Goal: Information Seeking & Learning: Learn about a topic

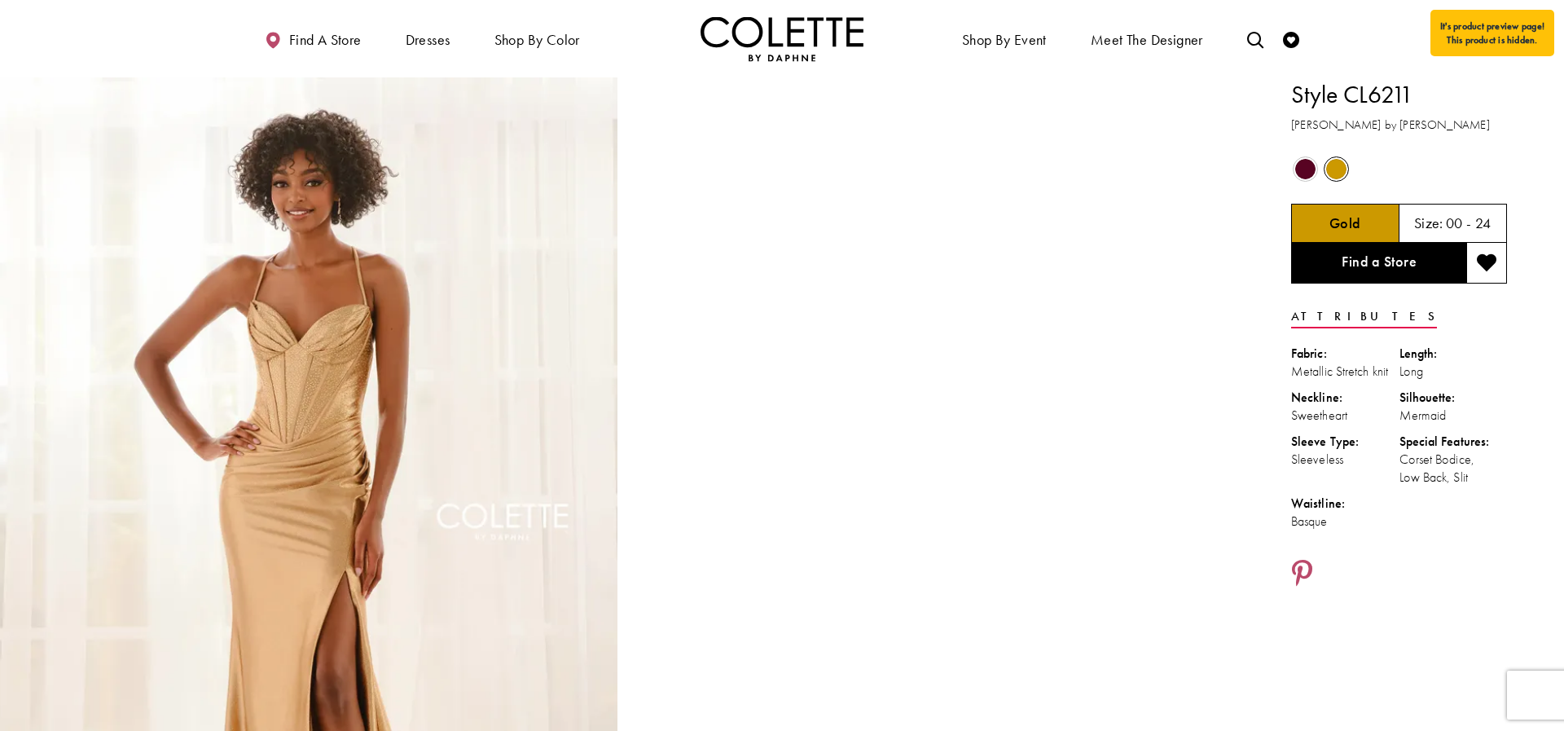
drag, startPoint x: 1449, startPoint y: 484, endPoint x: 1287, endPoint y: 98, distance: 418.9
copy div "Style CL6211 [PERSON_NAME] by [PERSON_NAME] Out of Stock Out of Stock Gold Size…"
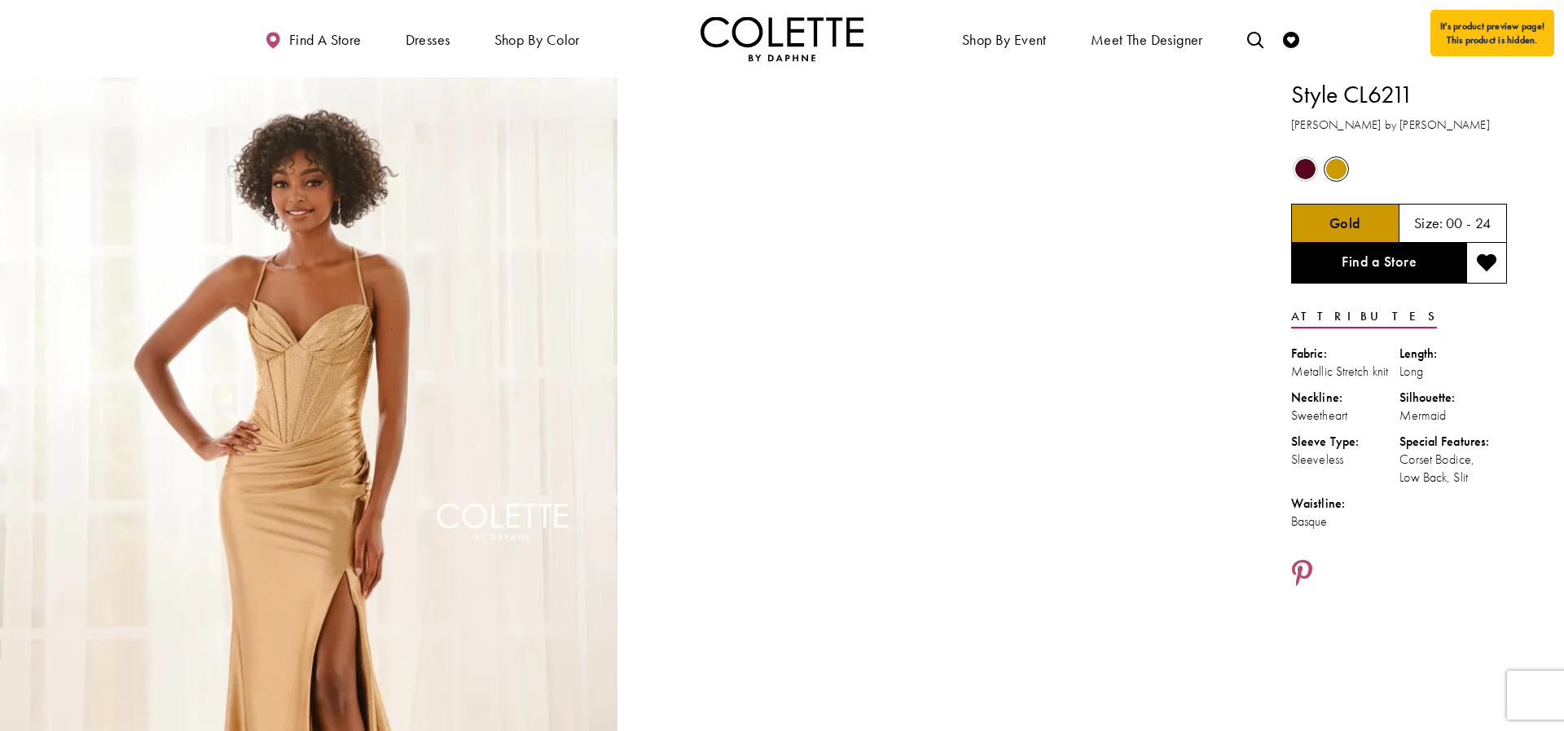
click at [1312, 169] on span "Product color controls state depends on size chosen" at bounding box center [1305, 169] width 20 height 20
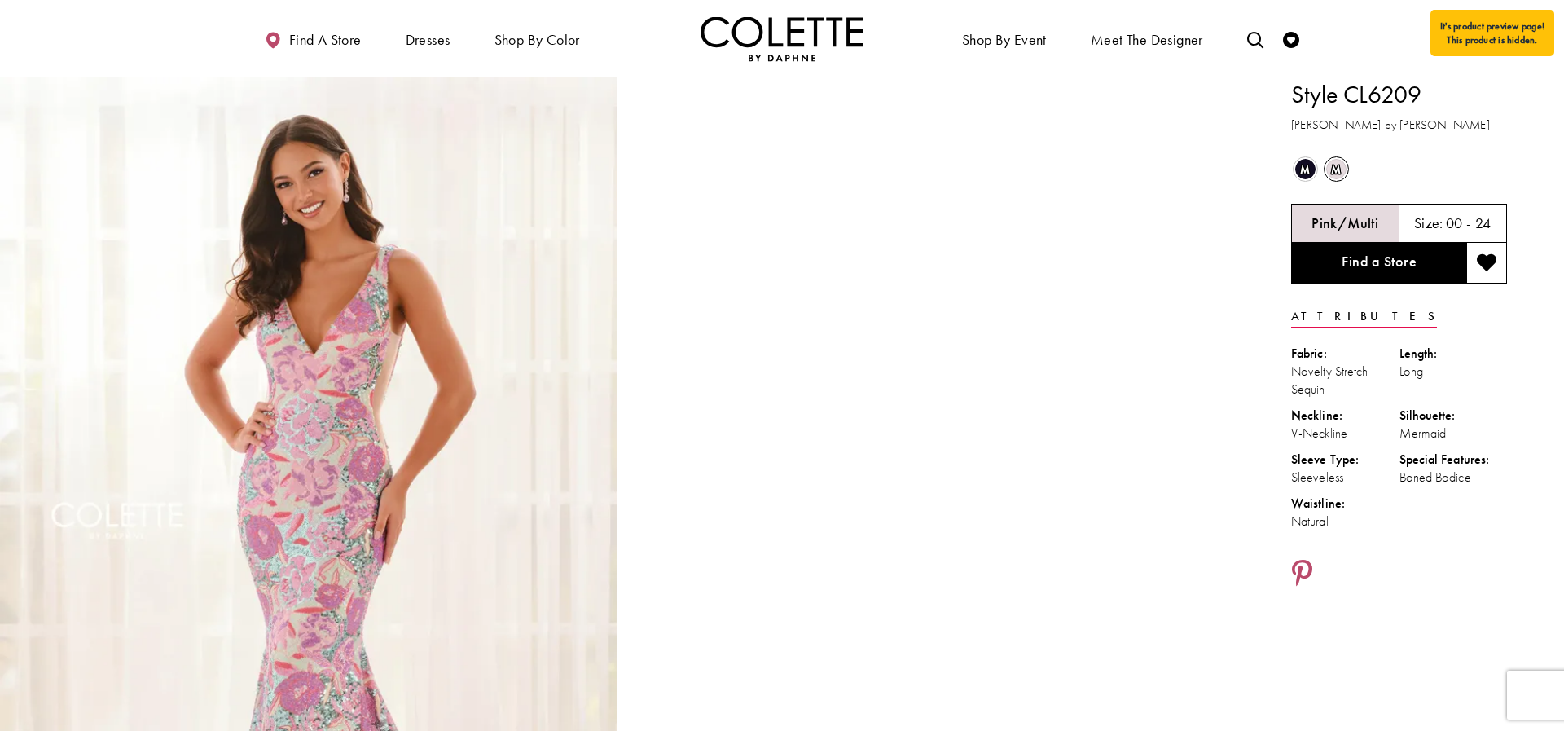
click at [1310, 165] on span "m" at bounding box center [1305, 169] width 20 height 20
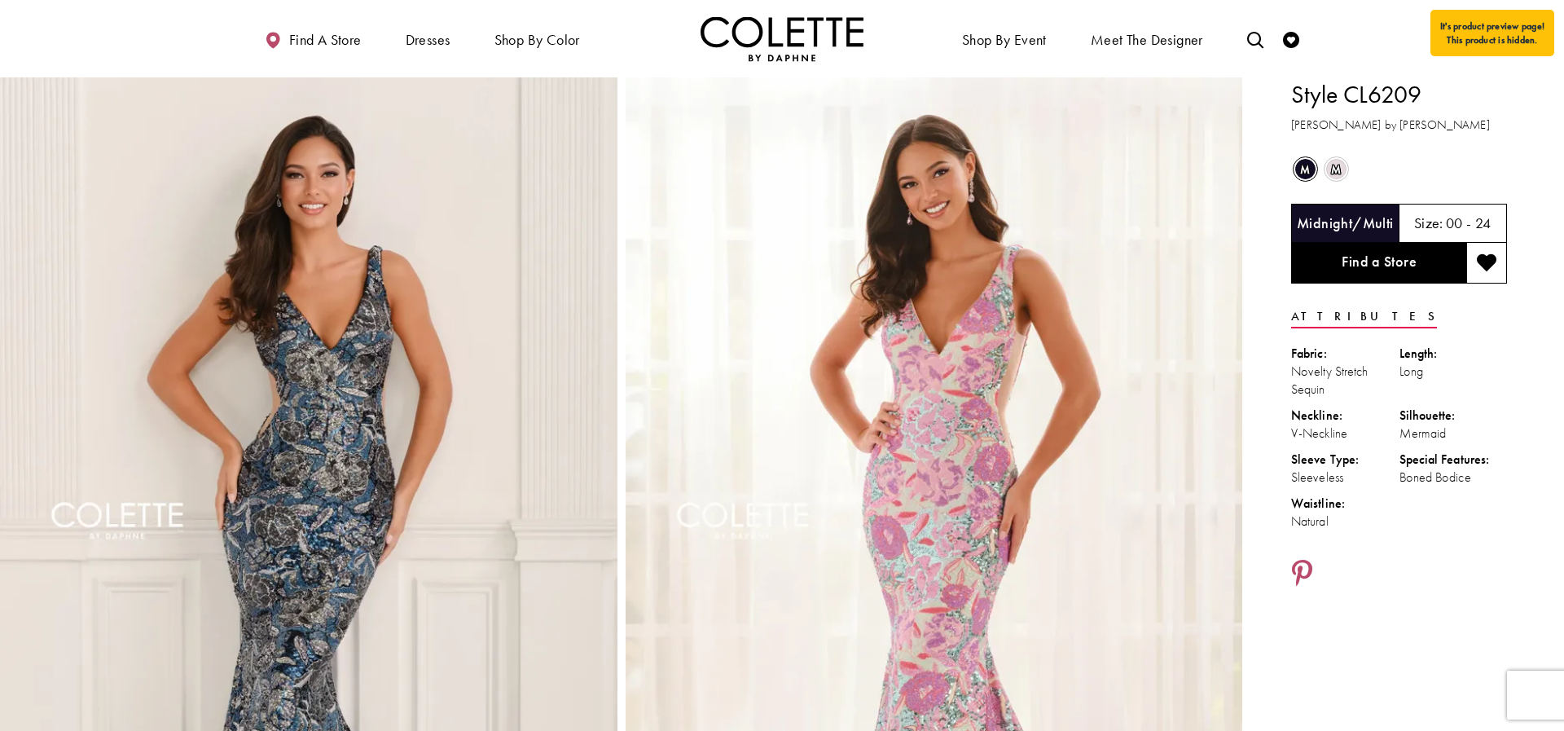
click at [1334, 164] on span "m" at bounding box center [1336, 169] width 20 height 20
